Goal: Share content: Share content

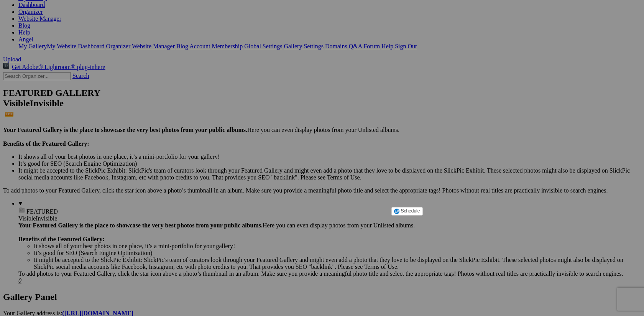
scroll to position [120, 0]
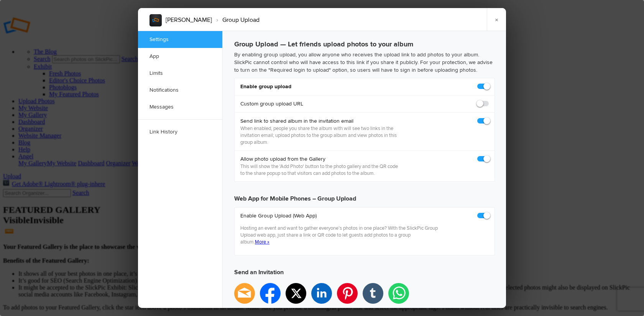
checkbox input "true"
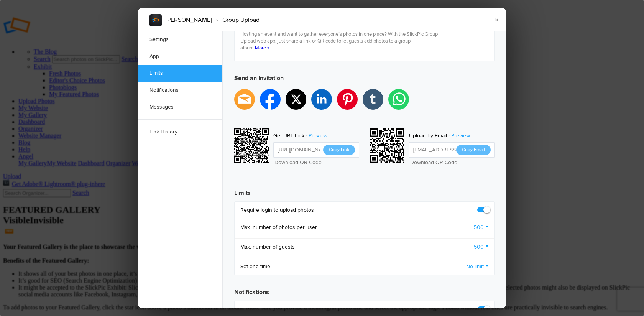
scroll to position [193, 0]
click at [341, 145] on button "Copy Link" at bounding box center [339, 150] width 32 height 10
click at [498, 18] on link "×" at bounding box center [496, 19] width 19 height 23
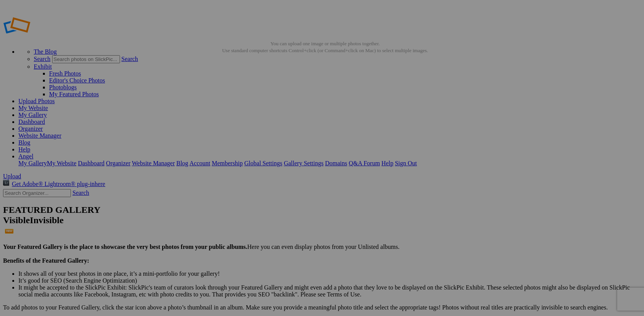
click at [45, 118] on link "Dashboard" at bounding box center [31, 121] width 26 height 7
click at [43, 125] on link "Organizer" at bounding box center [30, 128] width 25 height 7
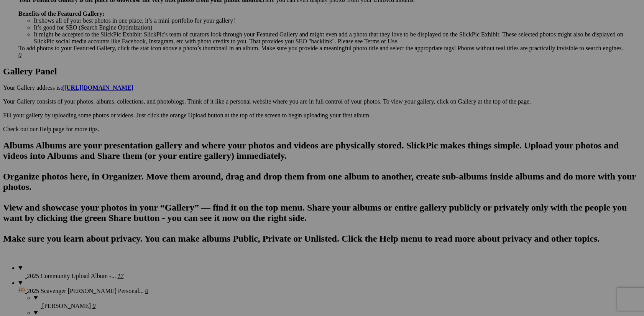
scroll to position [325, 0]
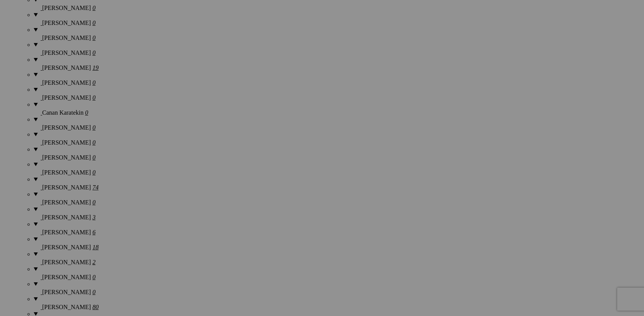
scroll to position [671, 0]
